Goal: Check status: Check status

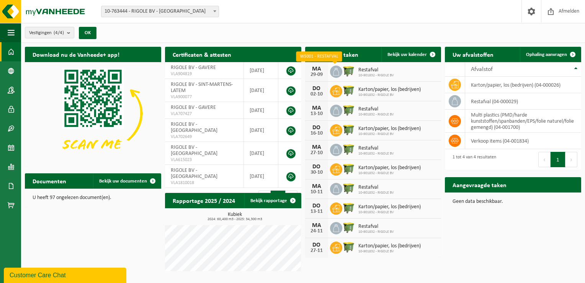
click at [335, 71] on icon at bounding box center [336, 72] width 8 height 8
click at [319, 72] on div "29-09" at bounding box center [316, 74] width 15 height 5
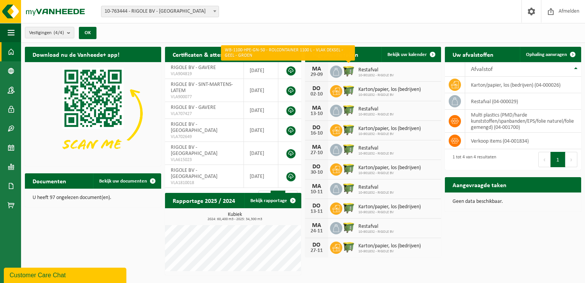
click at [348, 71] on img at bounding box center [348, 70] width 13 height 13
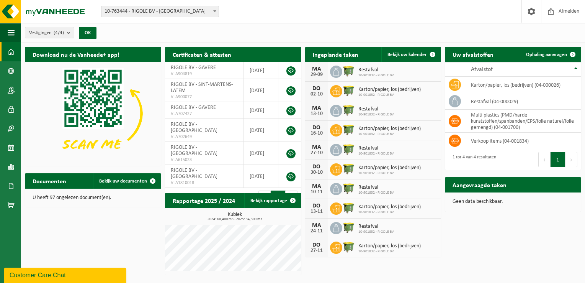
click at [369, 72] on span "Restafval" at bounding box center [376, 70] width 36 height 6
click at [341, 90] on span at bounding box center [336, 91] width 12 height 12
click at [489, 123] on td "multi plastics (PMD/harde kunststoffen/spanbanden/EPS/folie naturel/folie gemen…" at bounding box center [523, 120] width 116 height 23
click at [455, 119] on icon at bounding box center [455, 120] width 8 height 5
click at [459, 120] on span at bounding box center [455, 121] width 12 height 12
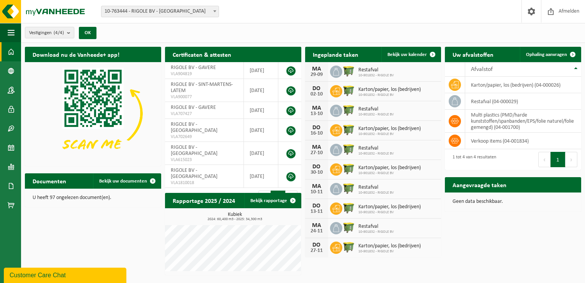
click at [302, 49] on div "Certificaten & attesten Bekijk uw certificaten RIGOLE BV - GAVERE VLA904819 [DA…" at bounding box center [233, 127] width 140 height 169
